Goal: Find specific page/section: Find specific page/section

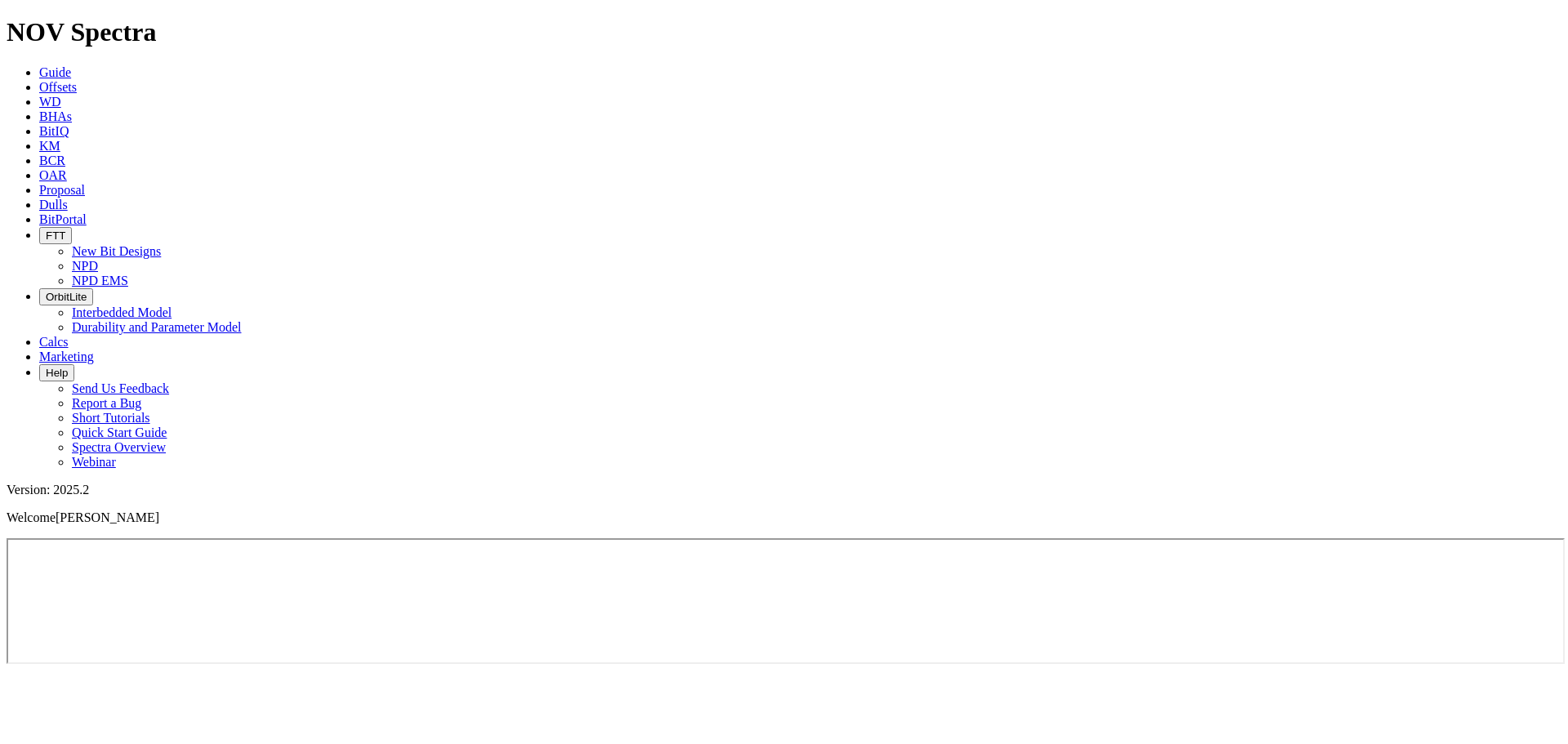
click at [65, 229] on span "FTT" at bounding box center [56, 235] width 19 height 12
click at [161, 244] on link "New Bit Designs" at bounding box center [116, 251] width 89 height 14
click at [87, 212] on link "BitPortal" at bounding box center [63, 219] width 48 height 14
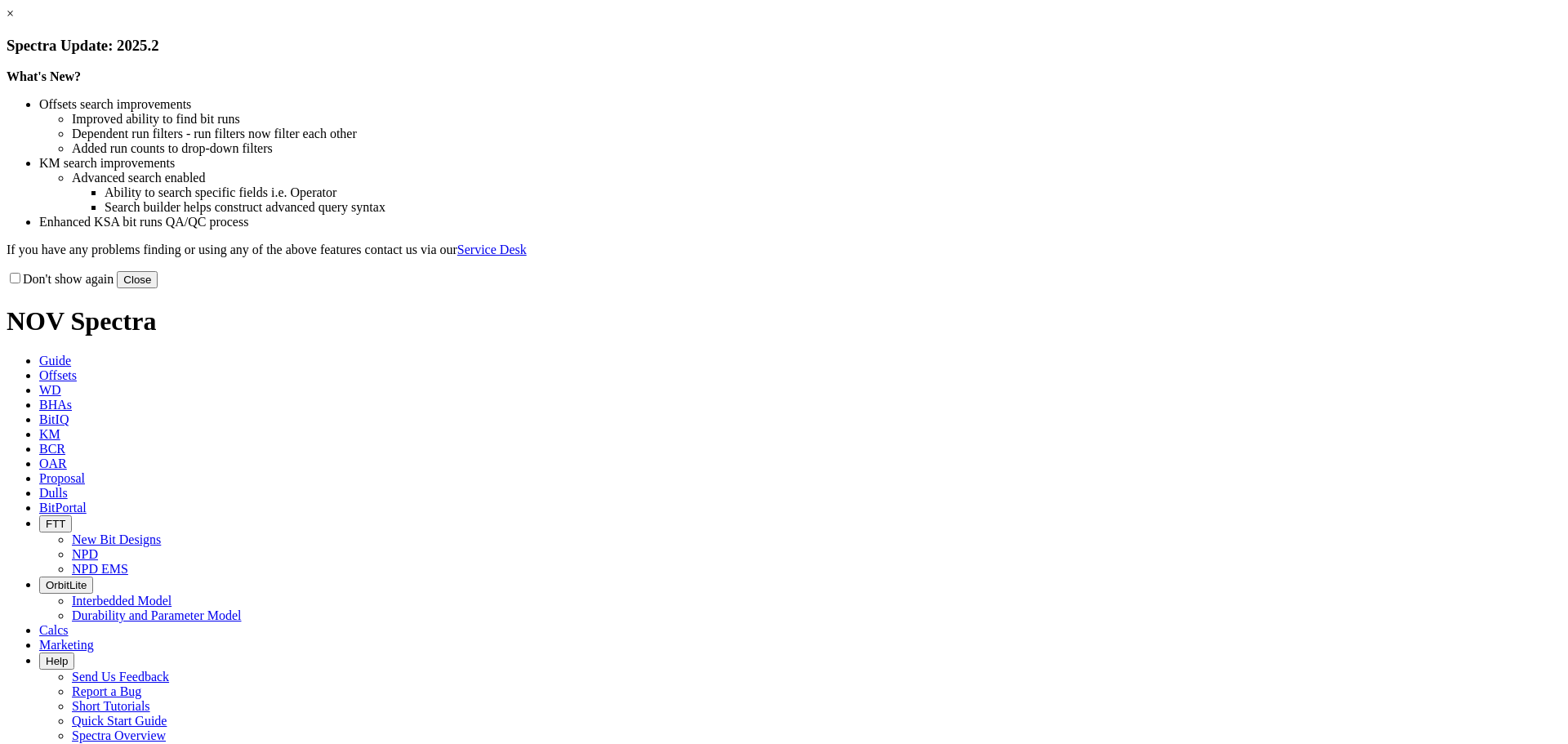
click at [157, 288] on button "Close" at bounding box center [137, 280] width 41 height 17
